Goal: Transaction & Acquisition: Download file/media

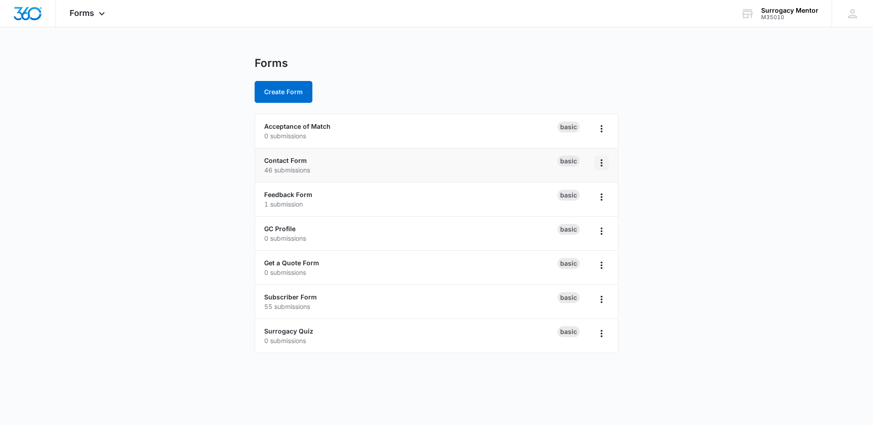
click at [604, 163] on icon "Overflow Menu" at bounding box center [601, 162] width 11 height 11
click at [450, 166] on p "46 submissions" at bounding box center [410, 170] width 293 height 10
click at [279, 160] on link "Contact Form" at bounding box center [285, 160] width 43 height 8
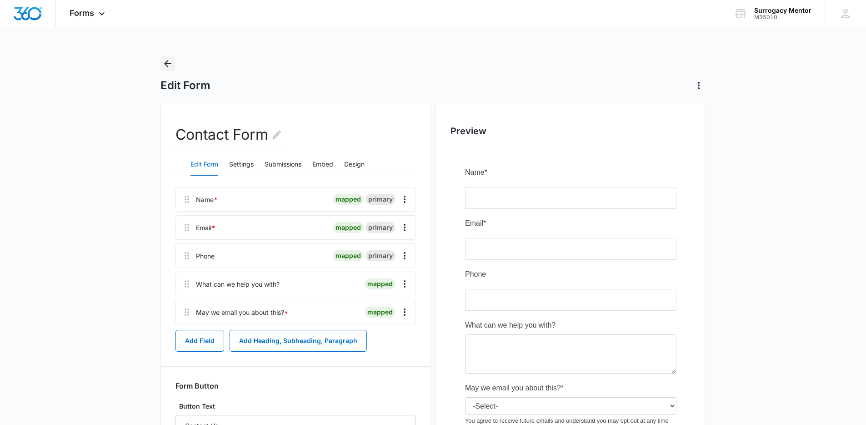
click at [167, 63] on icon "Back" at bounding box center [167, 63] width 11 height 11
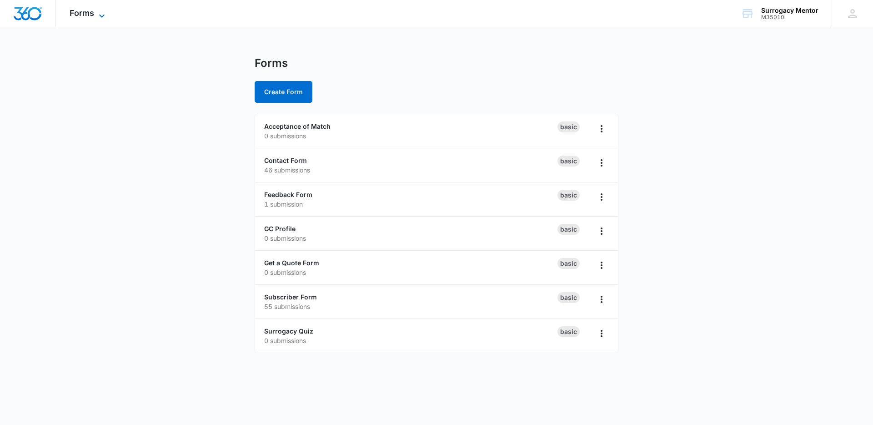
click at [80, 15] on span "Forms" at bounding box center [82, 13] width 25 height 10
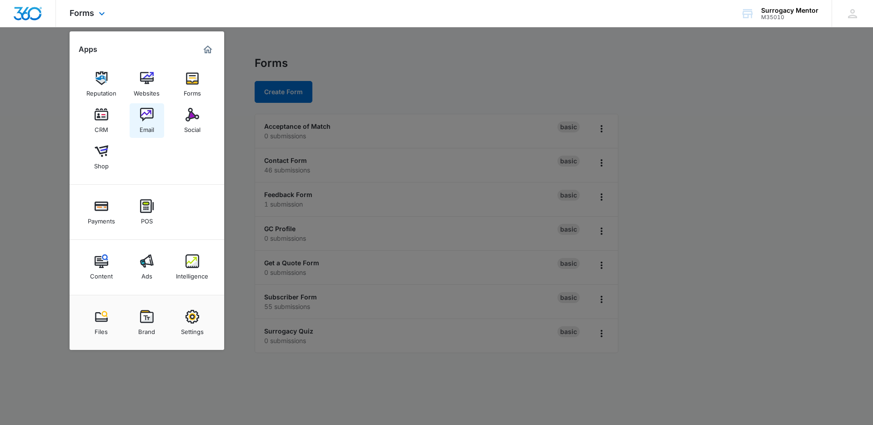
click at [149, 121] on img at bounding box center [147, 115] width 14 height 14
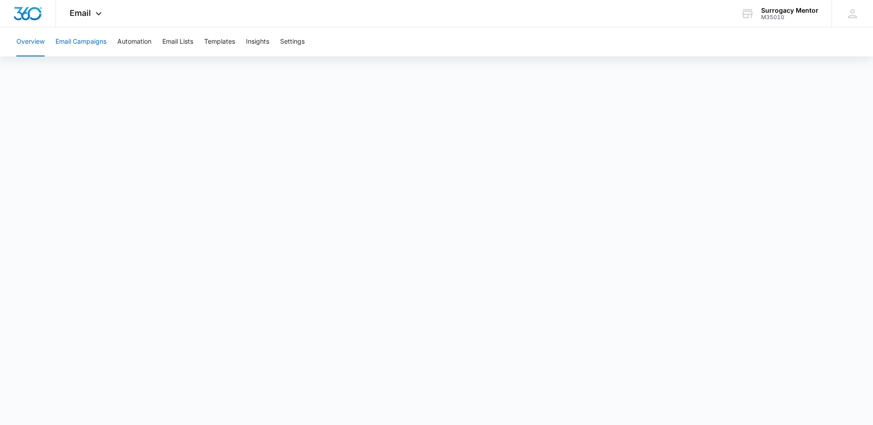
click at [95, 42] on button "Email Campaigns" at bounding box center [80, 41] width 51 height 29
click at [136, 43] on button "Automation" at bounding box center [134, 41] width 34 height 29
click at [35, 39] on button "Overview" at bounding box center [30, 41] width 28 height 29
click at [86, 16] on span "Email" at bounding box center [80, 13] width 21 height 10
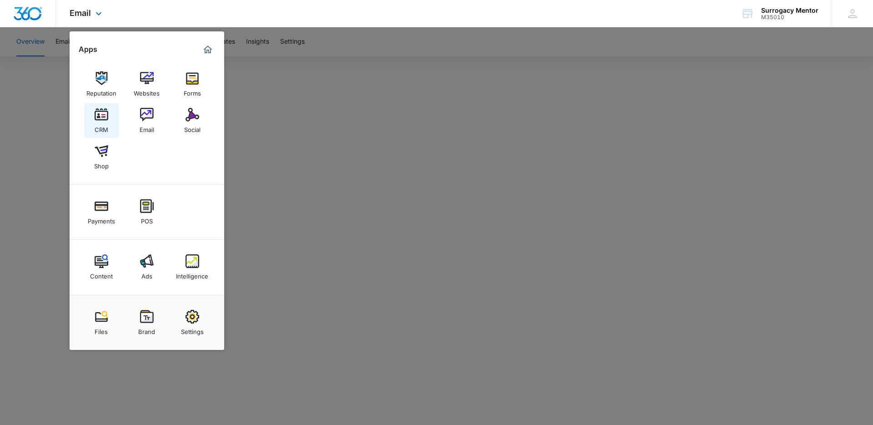
click at [101, 115] on img at bounding box center [102, 115] width 14 height 14
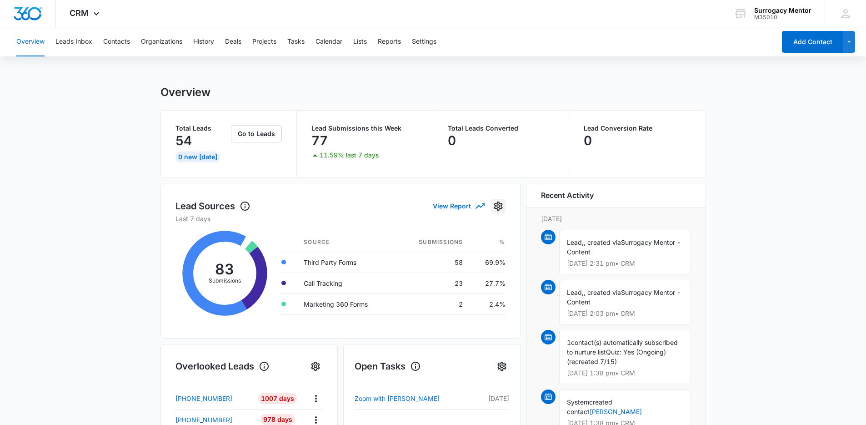
click at [496, 206] on icon "Settings" at bounding box center [498, 206] width 11 height 11
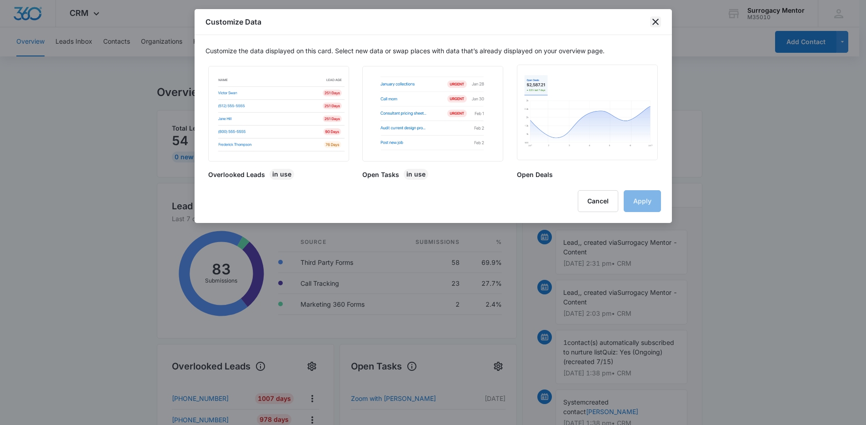
click at [654, 23] on icon "close" at bounding box center [655, 21] width 11 height 11
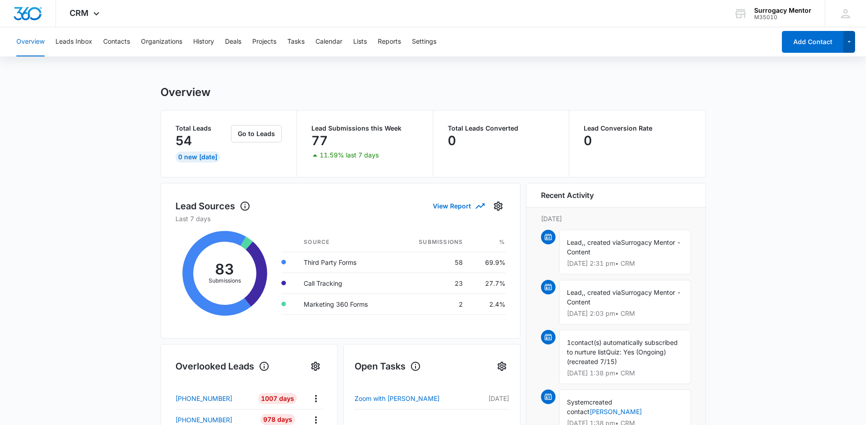
click at [853, 44] on button "button" at bounding box center [850, 42] width 12 height 22
click at [723, 66] on div "Overview Leads Inbox Contacts Organizations History Deals Projects Tasks Calend…" at bounding box center [433, 406] width 866 height 758
click at [361, 41] on button "Lists" at bounding box center [360, 41] width 14 height 29
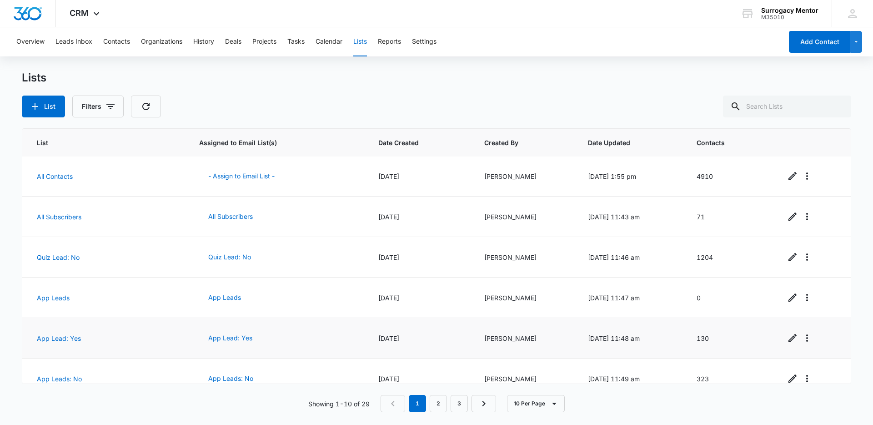
scroll to position [178, 0]
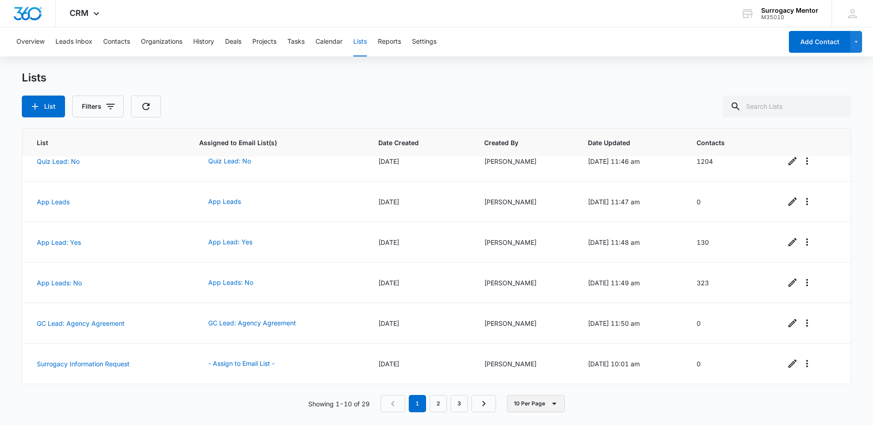
click at [555, 402] on icon "button" at bounding box center [554, 403] width 5 height 2
click at [540, 378] on div "50 Per Page" at bounding box center [537, 376] width 37 height 6
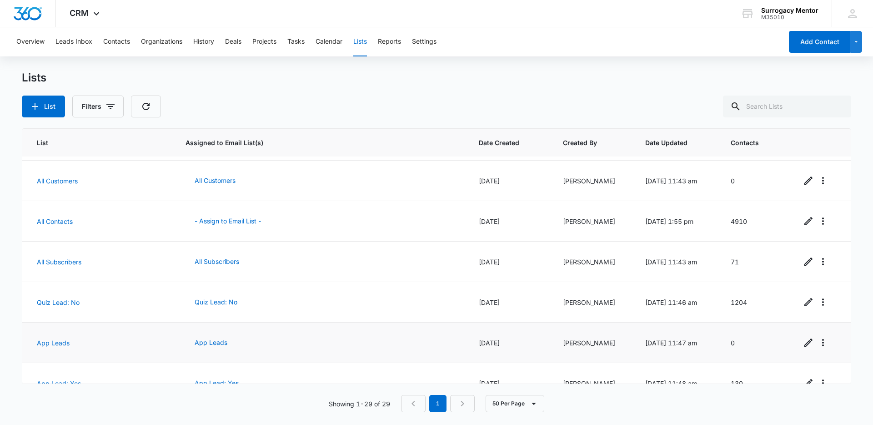
scroll to position [0, 0]
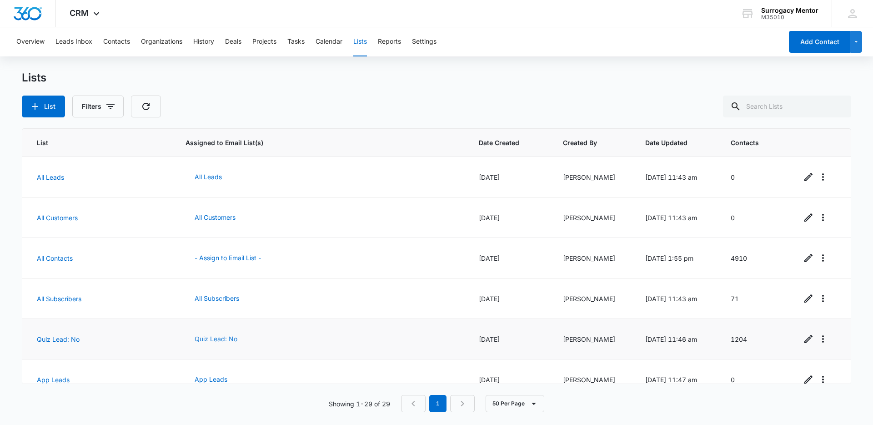
click at [216, 336] on button "Quiz Lead: No" at bounding box center [216, 339] width 61 height 22
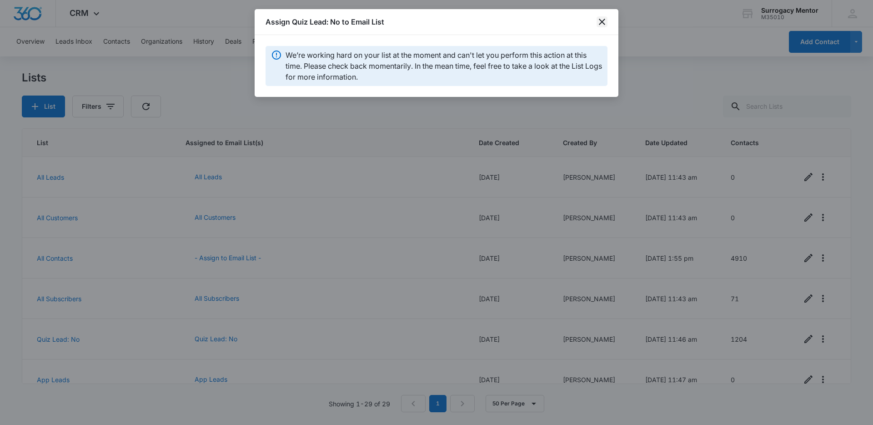
drag, startPoint x: 604, startPoint y: 13, endPoint x: 599, endPoint y: 19, distance: 8.1
click at [603, 15] on div "Assign Quiz Lead: No to Email List" at bounding box center [437, 22] width 364 height 26
click at [599, 19] on icon "close" at bounding box center [602, 22] width 6 height 6
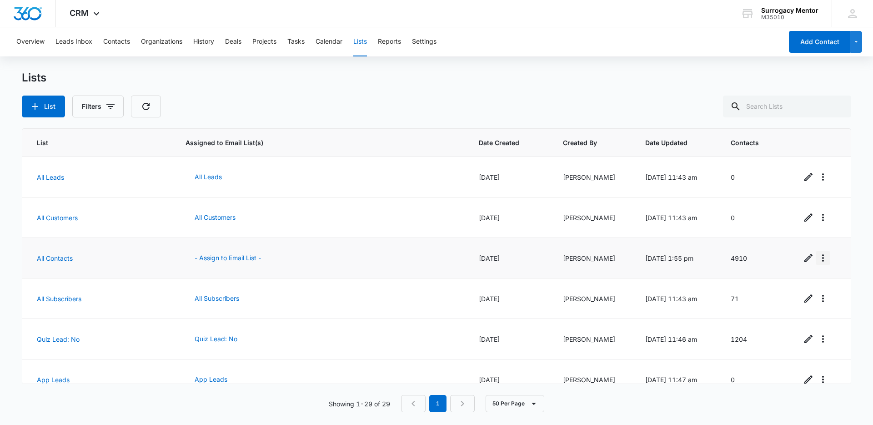
click at [818, 254] on icon "Overflow Menu" at bounding box center [823, 257] width 11 height 11
click at [789, 295] on div "View List Log" at bounding box center [786, 297] width 40 height 6
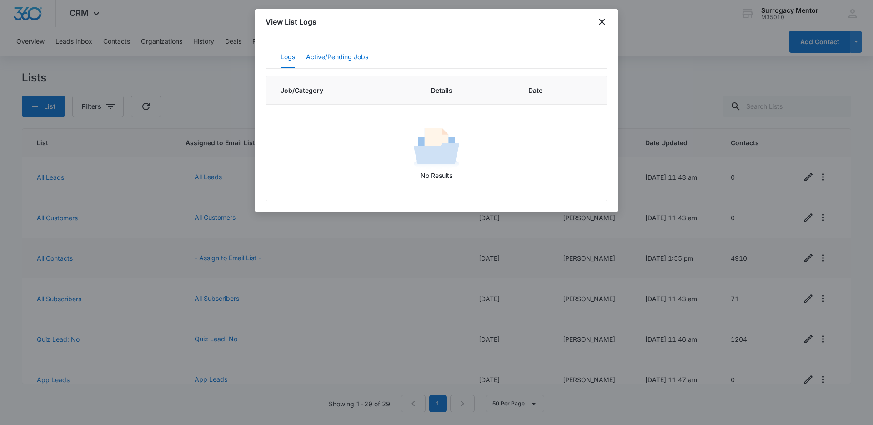
click at [330, 58] on button "Active/Pending Jobs" at bounding box center [337, 57] width 62 height 22
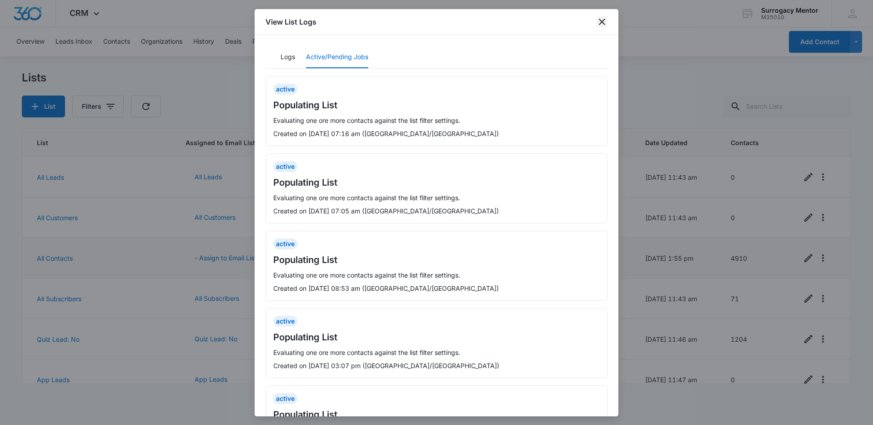
click at [601, 20] on icon "close" at bounding box center [602, 22] width 6 height 6
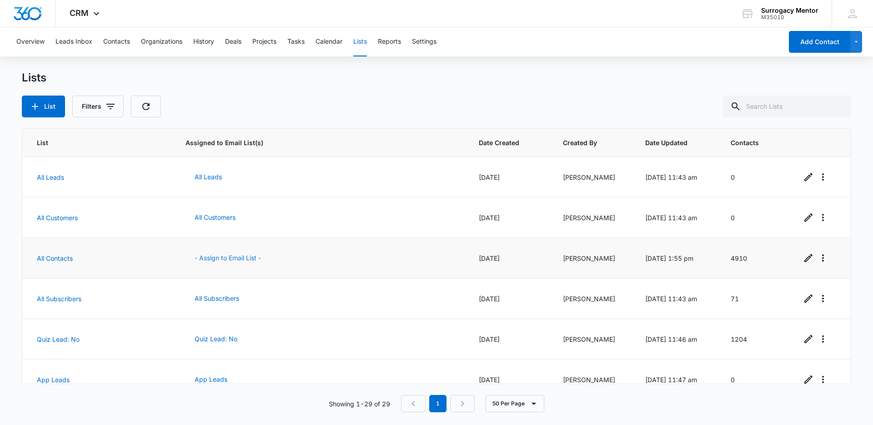
click at [214, 259] on button "- Assign to Email List -" at bounding box center [228, 258] width 85 height 22
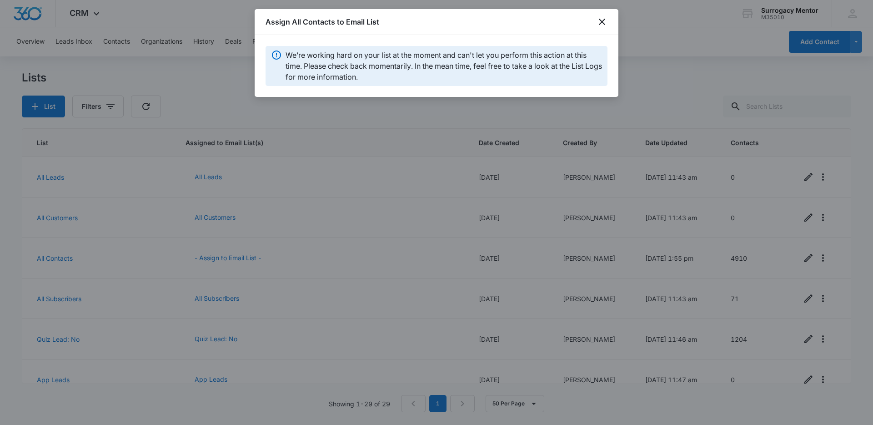
click at [189, 264] on div at bounding box center [436, 212] width 873 height 425
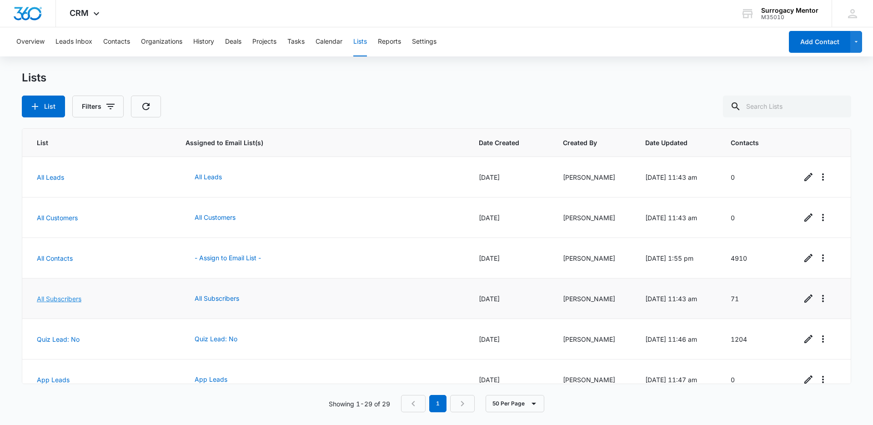
click at [72, 298] on link "All Subscribers" at bounding box center [59, 299] width 45 height 8
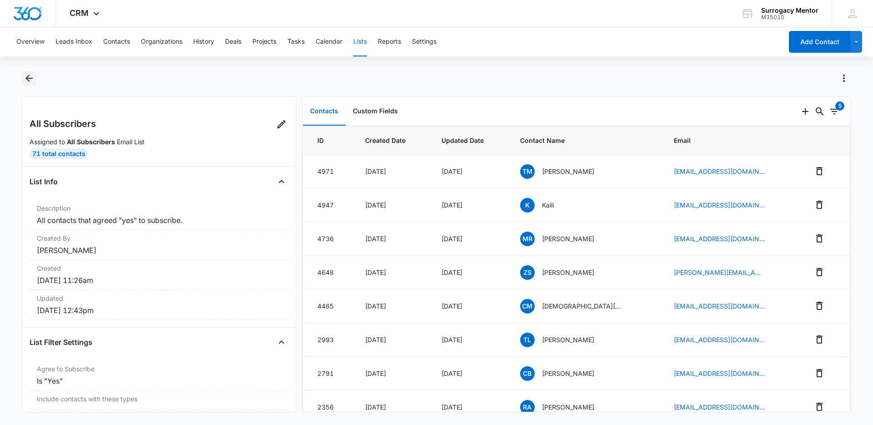
click at [30, 75] on icon "Back" at bounding box center [29, 78] width 11 height 11
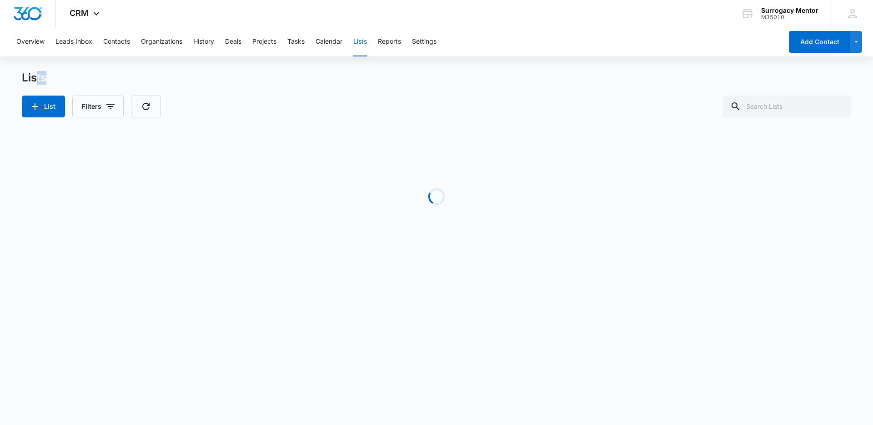
drag, startPoint x: 37, startPoint y: 80, endPoint x: 93, endPoint y: 85, distance: 55.6
click at [93, 85] on div "Lists List Filters" at bounding box center [436, 94] width 829 height 46
click at [82, 80] on div "Lists" at bounding box center [436, 78] width 829 height 14
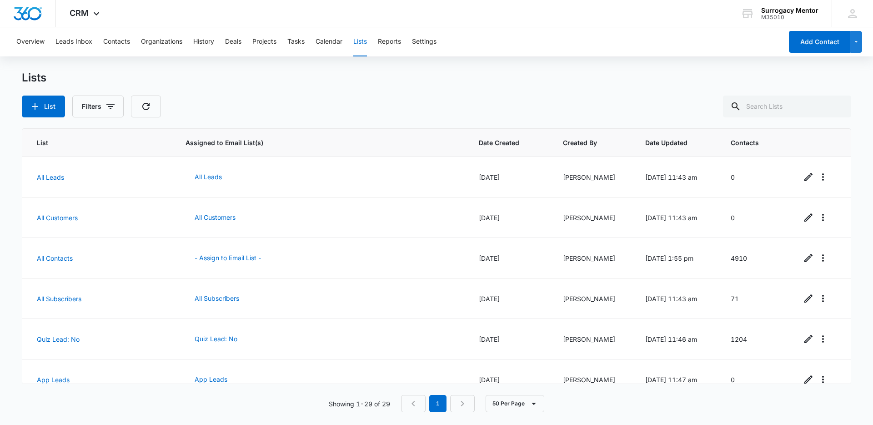
click at [846, 78] on div "Lists" at bounding box center [436, 78] width 829 height 14
click at [358, 42] on button "Lists" at bounding box center [360, 41] width 14 height 29
click at [75, 46] on button "Leads Inbox" at bounding box center [73, 41] width 37 height 29
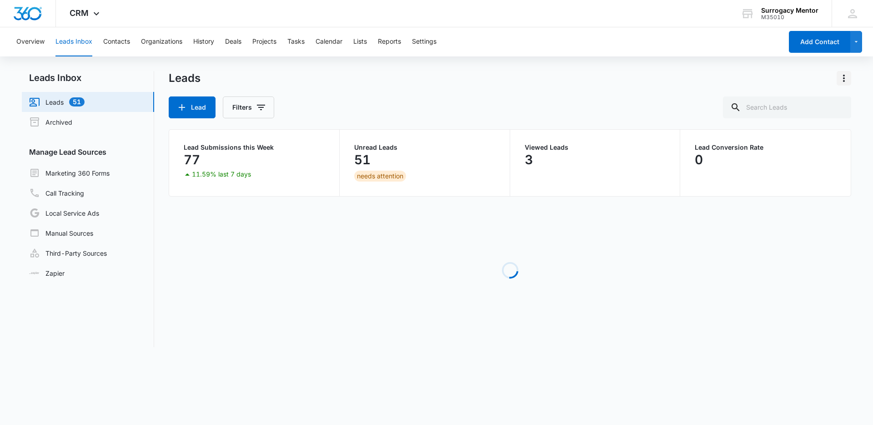
click at [849, 80] on icon "Actions" at bounding box center [844, 78] width 11 height 11
click at [830, 107] on button "Export" at bounding box center [825, 104] width 52 height 14
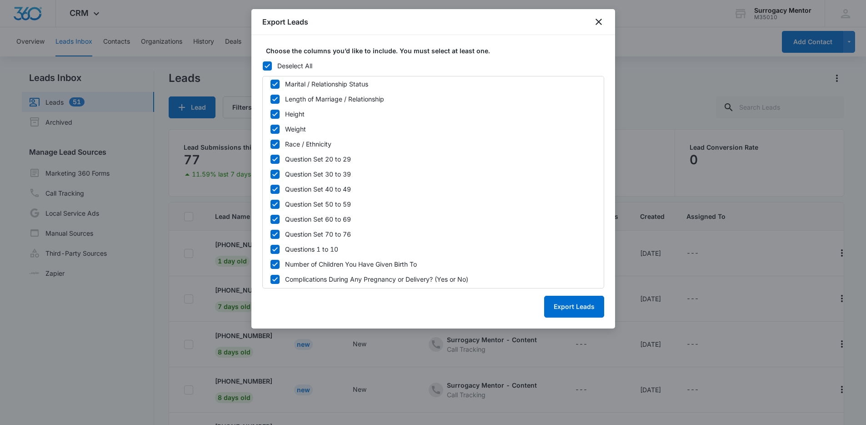
scroll to position [889, 0]
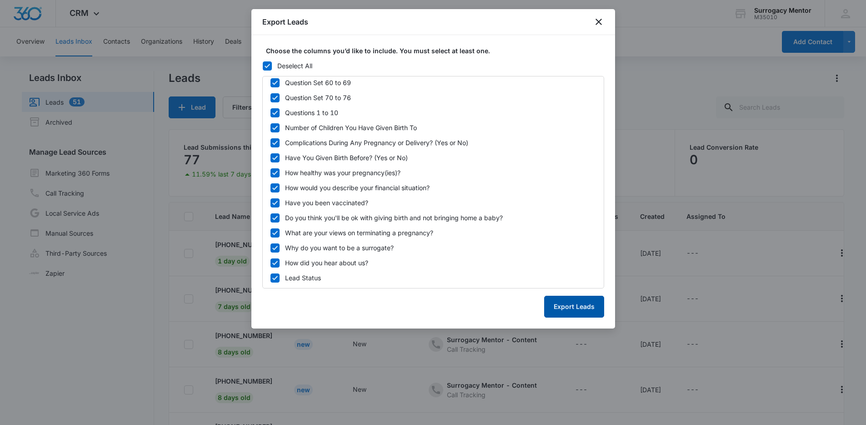
click at [569, 305] on button "Export Leads" at bounding box center [574, 307] width 60 height 22
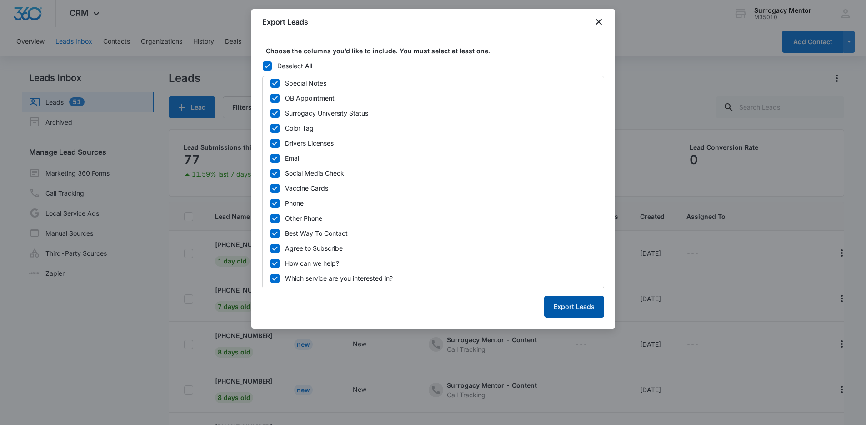
scroll to position [0, 0]
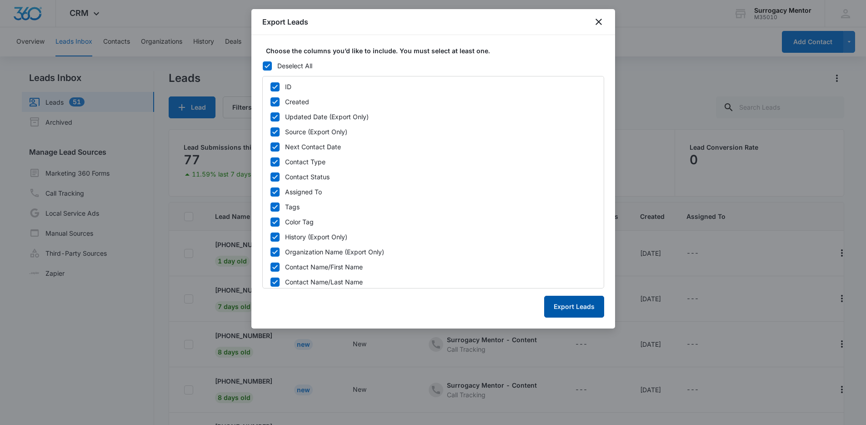
click at [571, 310] on button "Export Leads" at bounding box center [574, 307] width 60 height 22
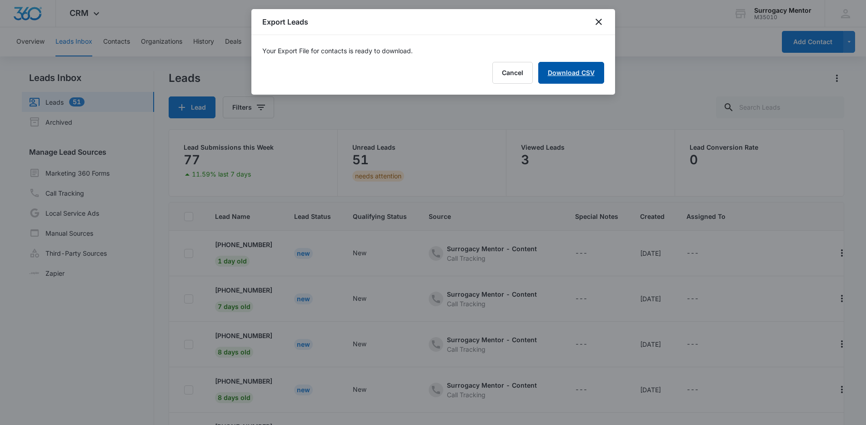
click at [579, 68] on link "Download CSV" at bounding box center [571, 73] width 66 height 22
click at [601, 25] on icon "close" at bounding box center [598, 21] width 11 height 11
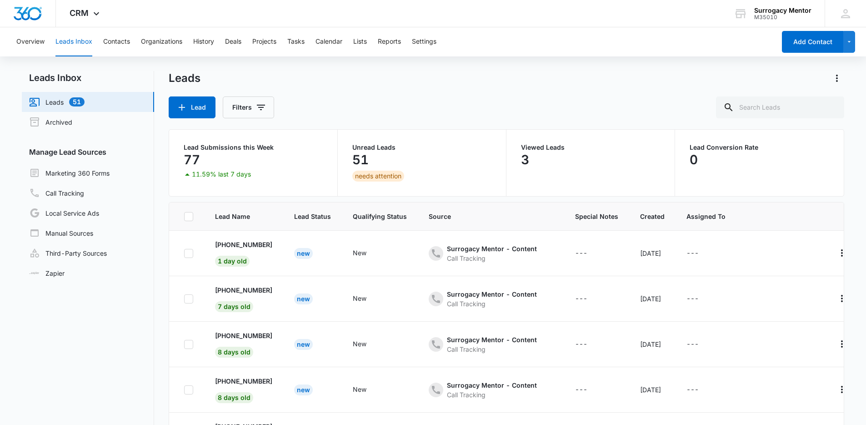
click at [81, 107] on link "Leads 51" at bounding box center [56, 101] width 55 height 11
click at [72, 121] on link "Archived" at bounding box center [50, 121] width 43 height 11
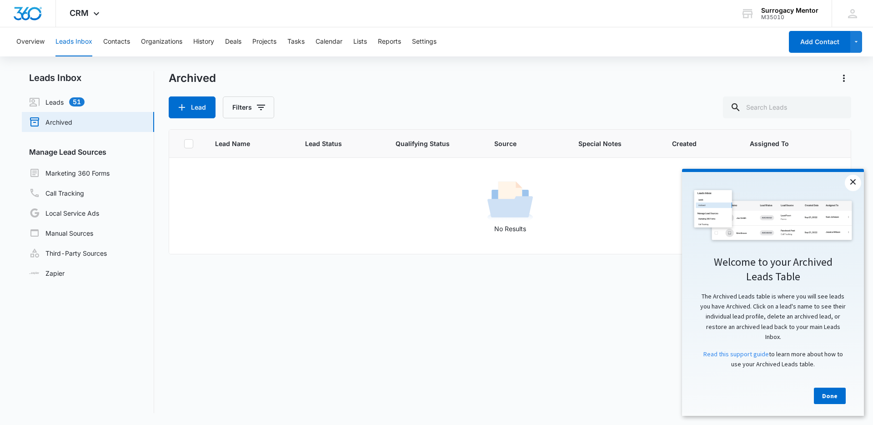
click at [861, 182] on link "×" at bounding box center [853, 183] width 16 height 16
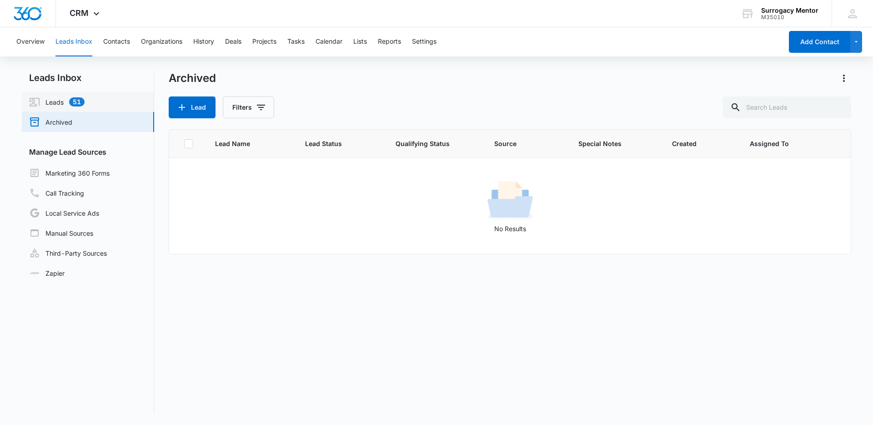
click at [84, 101] on link "Leads 51" at bounding box center [56, 101] width 55 height 11
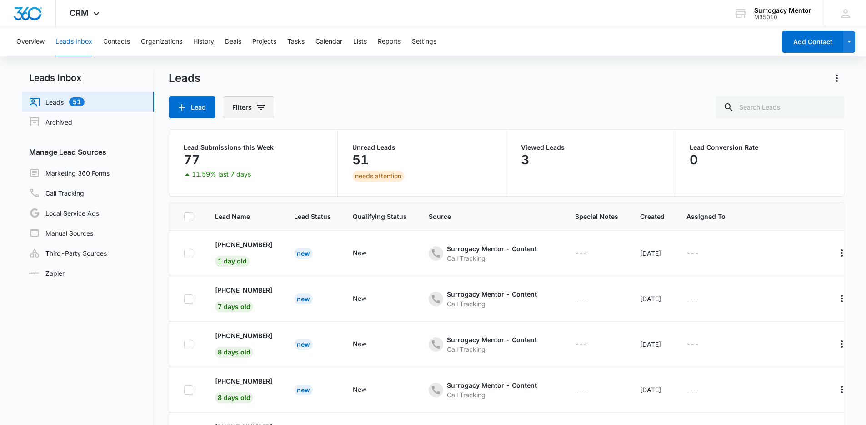
click at [257, 112] on icon "Filters" at bounding box center [261, 107] width 11 height 11
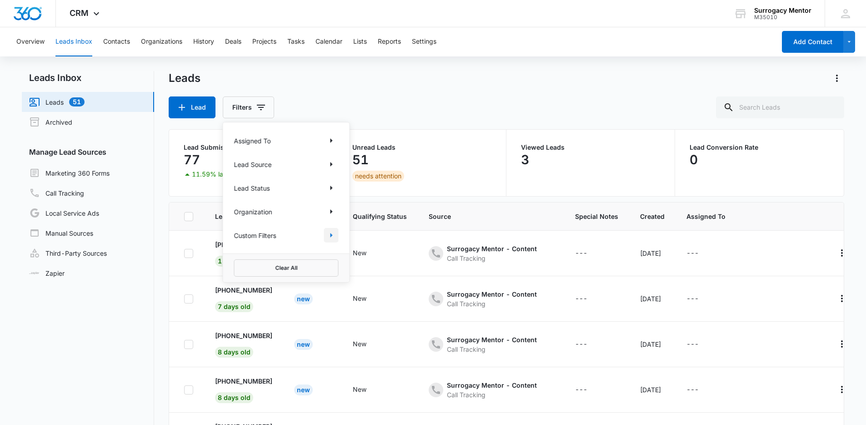
click at [331, 235] on icon "Show Custom Filters filters" at bounding box center [332, 235] width 2 height 5
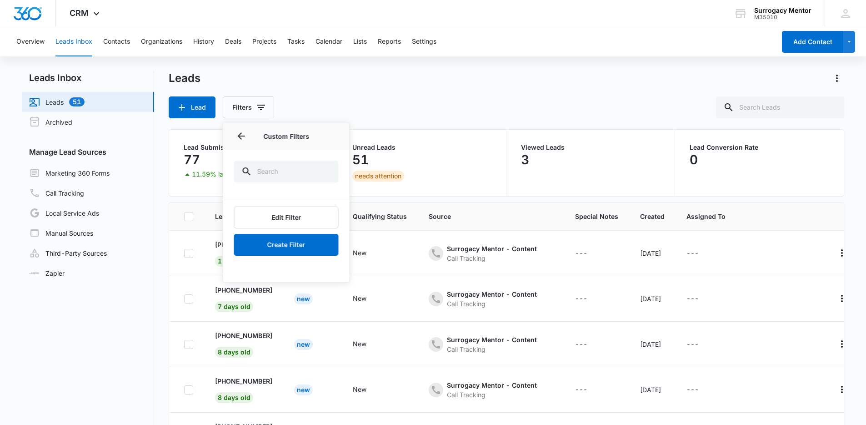
click at [361, 108] on div "Lead Filters Assigned To Lead Source Lead Status Organization Custom Filters Cu…" at bounding box center [507, 107] width 676 height 22
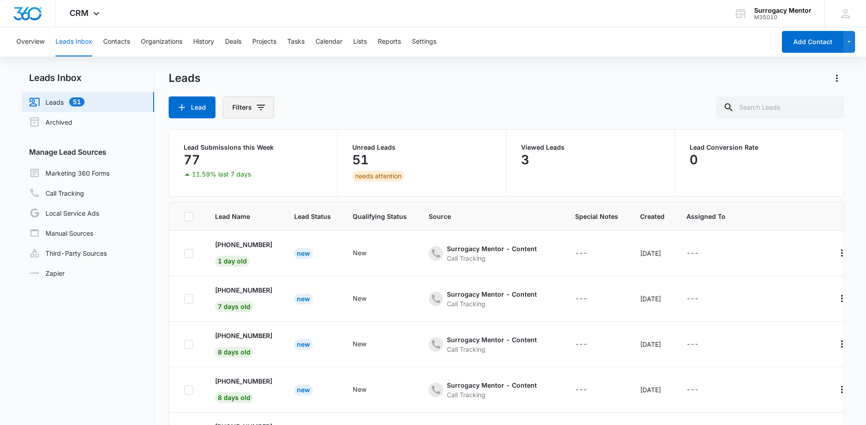
click at [245, 107] on button "Filters" at bounding box center [248, 107] width 51 height 22
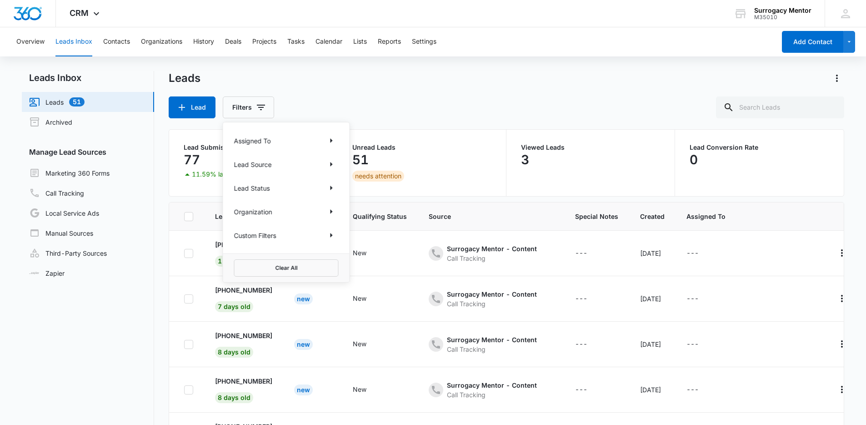
drag, startPoint x: 299, startPoint y: 163, endPoint x: 296, endPoint y: 191, distance: 27.9
click at [297, 171] on div "Lead Source" at bounding box center [286, 164] width 105 height 15
drag, startPoint x: 298, startPoint y: 181, endPoint x: 301, endPoint y: 216, distance: 34.6
click at [300, 216] on div "Assigned To Lead Source Lead Status Organization Custom Filters" at bounding box center [286, 187] width 126 height 131
click at [303, 202] on div "Assigned To Lead Source Lead Status Organization Custom Filters" at bounding box center [286, 187] width 126 height 131
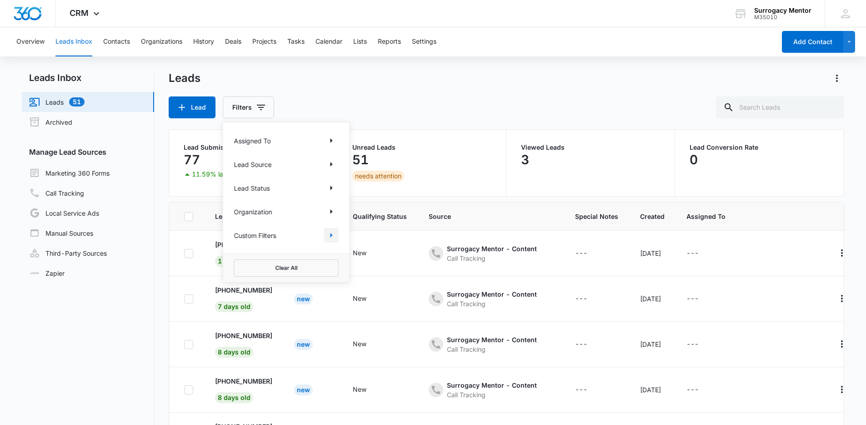
click at [331, 235] on icon "Show Custom Filters filters" at bounding box center [332, 235] width 2 height 5
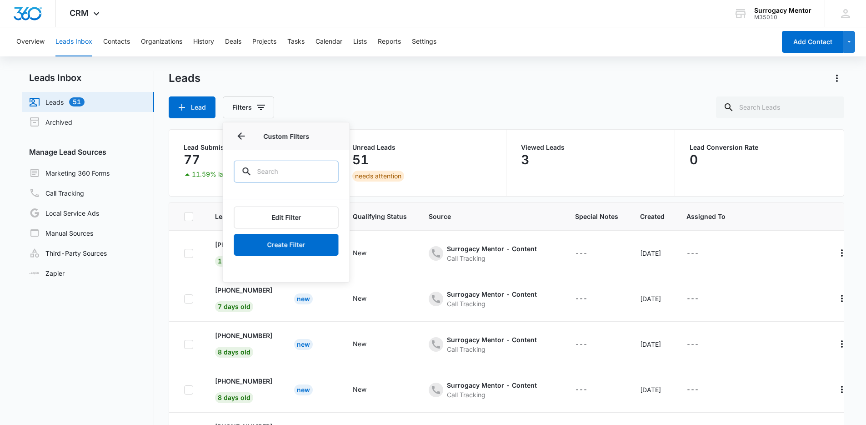
click at [268, 161] on input "text" at bounding box center [286, 172] width 105 height 22
type input "d"
click at [414, 103] on div "Lead Filters Assigned To Lead Source Lead Status Organization Custom Filters Cu…" at bounding box center [507, 107] width 676 height 22
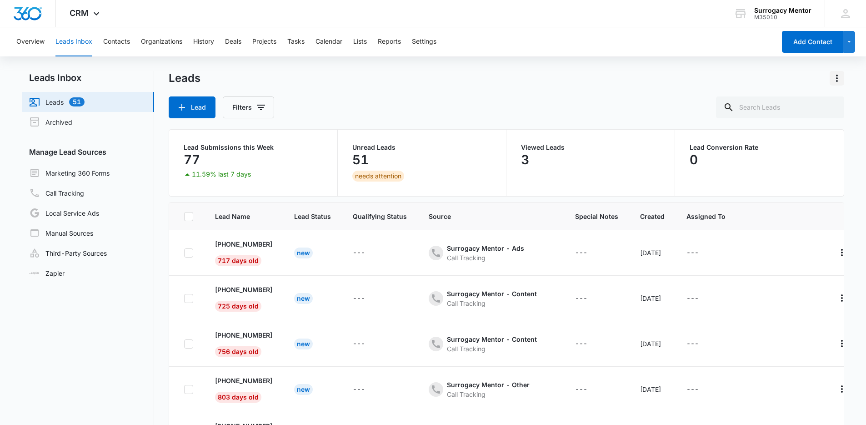
click at [835, 80] on icon "Actions" at bounding box center [837, 78] width 11 height 11
click at [846, 47] on icon "button" at bounding box center [850, 41] width 8 height 11
click at [682, 82] on div "Leads" at bounding box center [507, 78] width 676 height 15
